Goal: Task Accomplishment & Management: Manage account settings

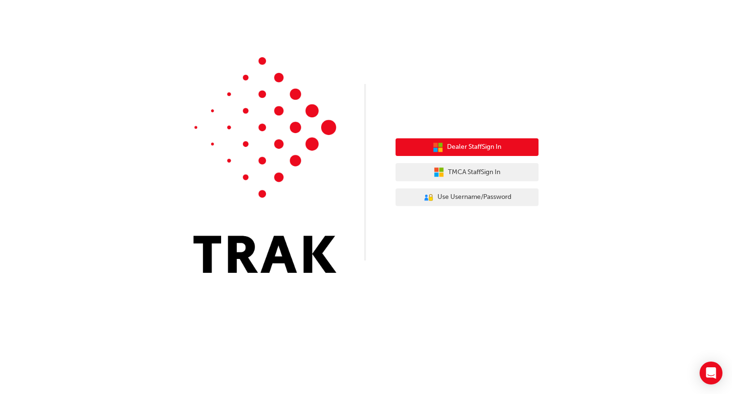
click at [490, 147] on span "Dealer Staff Sign In" at bounding box center [474, 147] width 54 height 11
click at [483, 149] on span "Dealer Staff Sign In" at bounding box center [474, 147] width 54 height 11
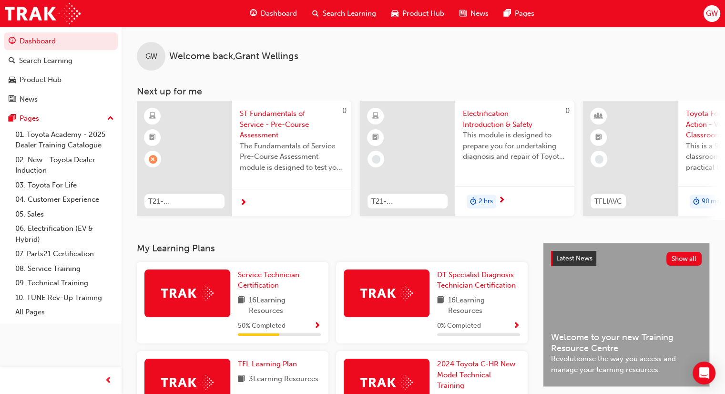
click at [707, 18] on span "GW" at bounding box center [712, 13] width 12 height 11
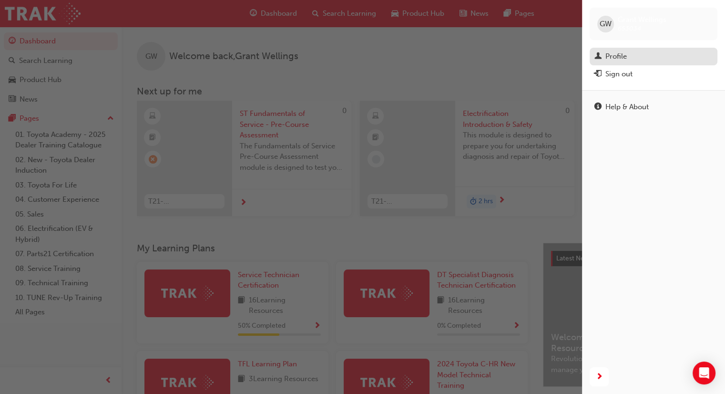
click at [608, 56] on div "Profile" at bounding box center [616, 56] width 21 height 11
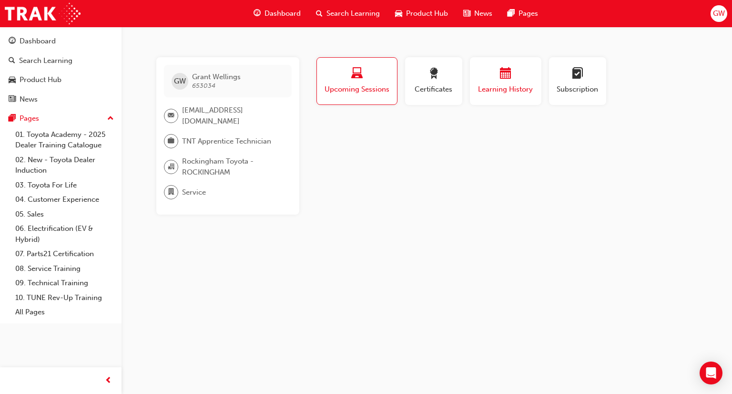
click at [507, 77] on span "calendar-icon" at bounding box center [505, 74] width 11 height 13
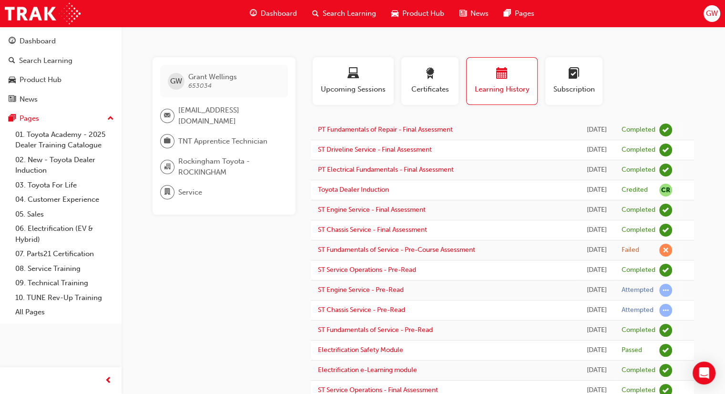
click at [224, 254] on div "[PERSON_NAME] 653034 [EMAIL_ADDRESS][DOMAIN_NAME] TNT Apprentice Technician Roc…" at bounding box center [232, 318] width 158 height 523
